Goal: Find contact information: Find contact information

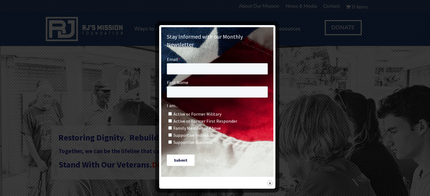
click at [270, 181] on img at bounding box center [270, 184] width 6 height 6
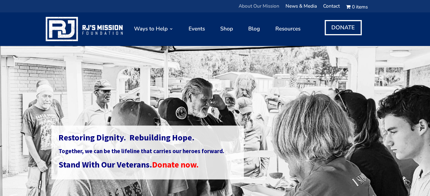
click at [249, 5] on link "About Our Mission" at bounding box center [259, 7] width 41 height 7
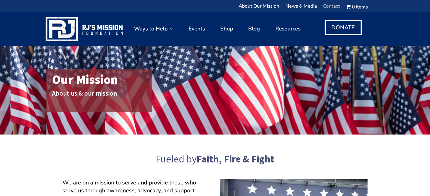
click at [330, 7] on link "Contact" at bounding box center [331, 7] width 17 height 7
